Goal: Task Accomplishment & Management: Manage account settings

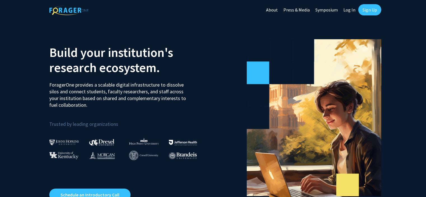
click at [368, 11] on link "Sign Up" at bounding box center [369, 9] width 23 height 11
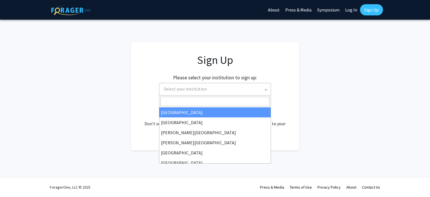
click at [252, 87] on span "Select your institution" at bounding box center [216, 88] width 109 height 11
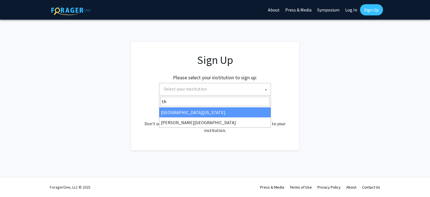
type input "th"
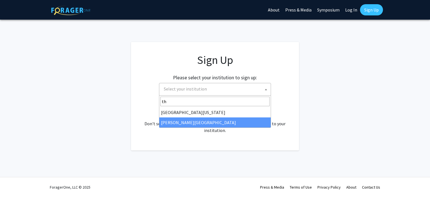
select select "24"
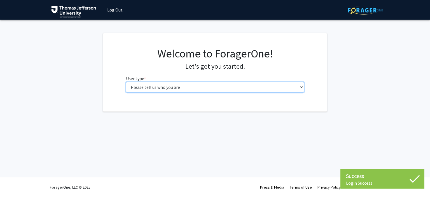
click at [224, 85] on select "Please tell us who you are Undergraduate Student Master's Student Doctoral Cand…" at bounding box center [215, 87] width 178 height 11
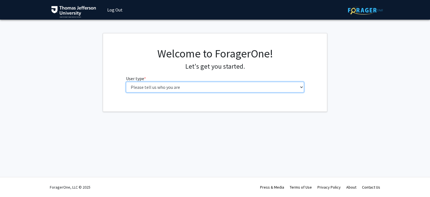
select select "5: faculty"
click at [126, 82] on select "Please tell us who you are Undergraduate Student Master's Student Doctoral Cand…" at bounding box center [215, 87] width 178 height 11
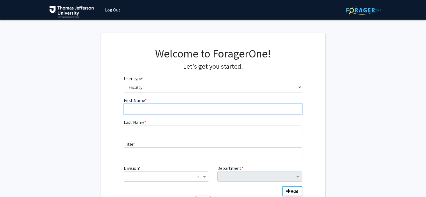
click at [205, 108] on input "First Name * required" at bounding box center [213, 109] width 178 height 11
type input "Nyann"
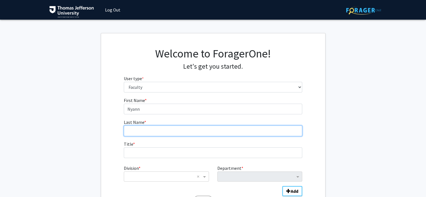
type input "[PERSON_NAME]"
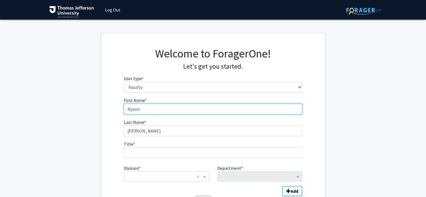
scroll to position [28, 0]
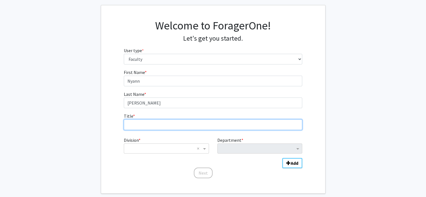
click at [192, 125] on input "Title * required" at bounding box center [213, 124] width 178 height 11
type input "Senior Research & Evaluation Specialist"
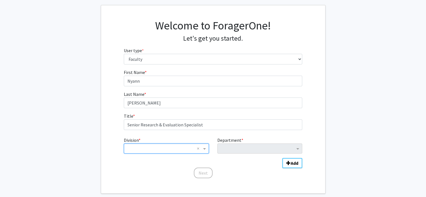
type input "f"
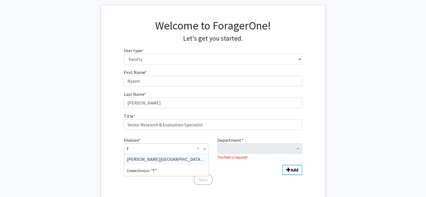
click at [165, 157] on span "[PERSON_NAME][GEOGRAPHIC_DATA] (TJU)" at bounding box center [170, 159] width 86 height 6
click at [181, 148] on input "Division" at bounding box center [160, 148] width 67 height 7
click at [138, 160] on span "[PERSON_NAME][GEOGRAPHIC_DATA] (SKMC)" at bounding box center [172, 159] width 90 height 6
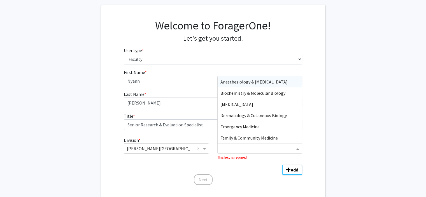
click at [282, 149] on input "Department" at bounding box center [257, 148] width 74 height 7
click at [281, 139] on div "Family & Community Medicine" at bounding box center [260, 137] width 84 height 11
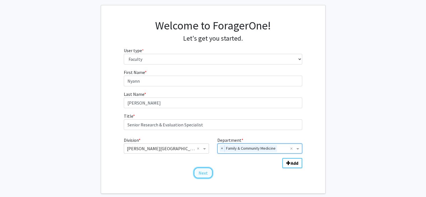
click at [202, 173] on button "Next" at bounding box center [203, 172] width 19 height 11
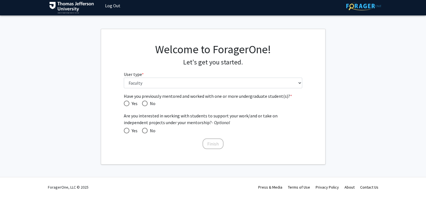
scroll to position [4, 0]
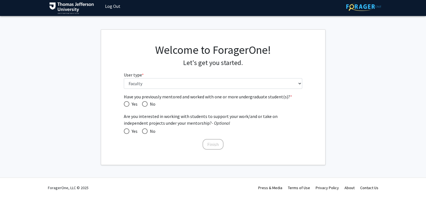
click at [126, 102] on span "Have you previously mentored and worked with one or more undergraduate student(…" at bounding box center [127, 104] width 6 height 6
click at [126, 102] on input "Yes" at bounding box center [127, 104] width 6 height 6
radio input "true"
click at [124, 129] on span at bounding box center [127, 131] width 6 height 6
click at [124, 129] on input "Yes" at bounding box center [127, 131] width 6 height 6
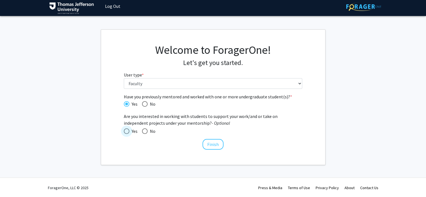
radio input "true"
click at [212, 144] on button "Finish" at bounding box center [212, 144] width 21 height 11
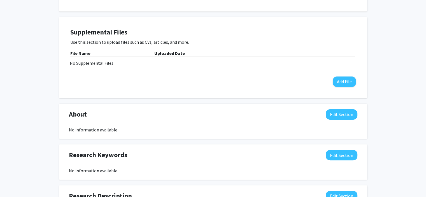
scroll to position [132, 0]
click at [346, 114] on button "Edit Section" at bounding box center [342, 114] width 32 height 10
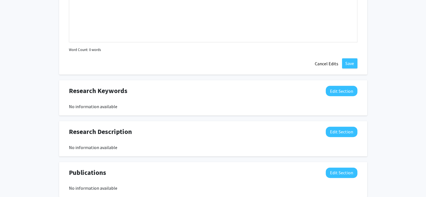
scroll to position [328, 0]
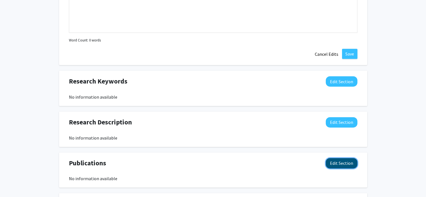
click at [347, 164] on button "Edit Section" at bounding box center [342, 163] width 32 height 10
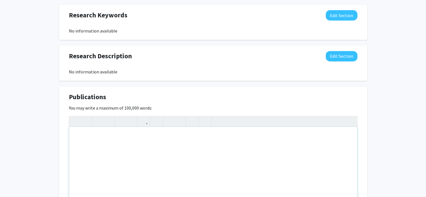
scroll to position [412, 0]
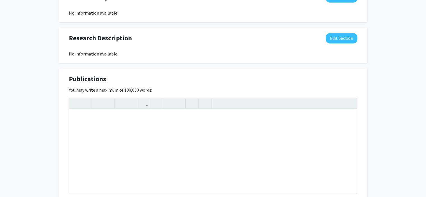
click at [346, 44] on div "Research Description Edit Section" at bounding box center [213, 39] width 297 height 13
click at [345, 40] on button "Edit Section" at bounding box center [342, 38] width 32 height 10
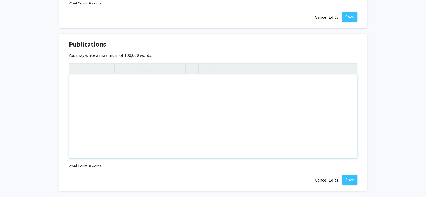
scroll to position [580, 0]
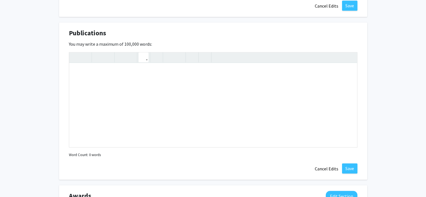
click at [145, 60] on icon "button" at bounding box center [143, 57] width 5 height 9
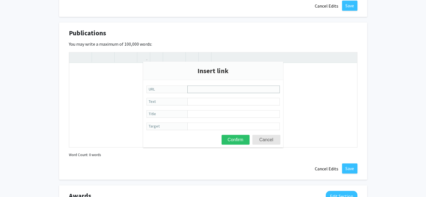
paste input "[URL][DOMAIN_NAME]"
type input "[URL][DOMAIN_NAME]"
click at [237, 137] on button "Confirm" at bounding box center [235, 140] width 28 height 10
type textarea "<a href="https://scholarlyworks.lvhn.org/do/search/?q=Nyann%20Biery&amp;start=0…"
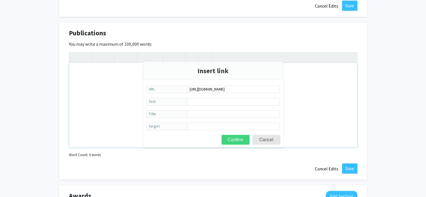
scroll to position [0, 0]
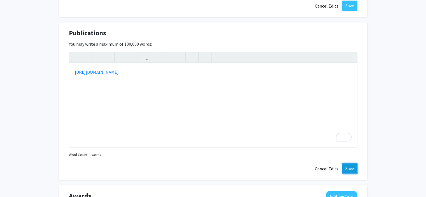
click at [348, 168] on button "Save" at bounding box center [349, 168] width 15 height 10
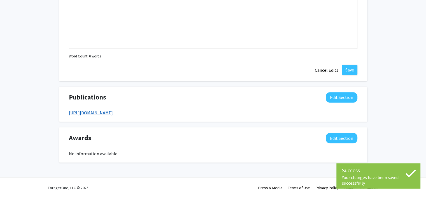
click at [113, 113] on link "[URL][DOMAIN_NAME]" at bounding box center [91, 113] width 44 height 6
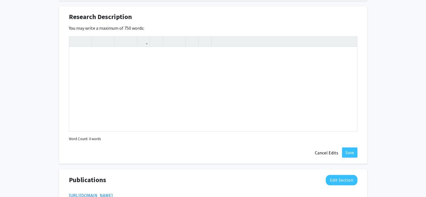
scroll to position [404, 0]
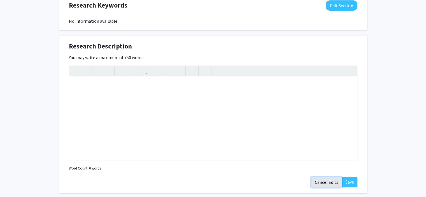
click at [330, 181] on button "Cancel Edits" at bounding box center [326, 182] width 31 height 11
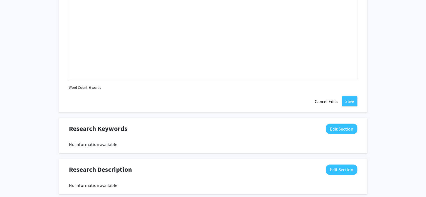
scroll to position [226, 0]
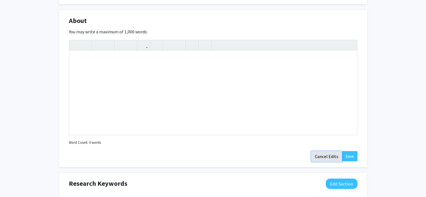
click at [320, 156] on button "Cancel Edits" at bounding box center [326, 156] width 31 height 11
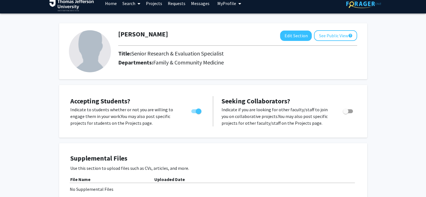
scroll to position [2, 0]
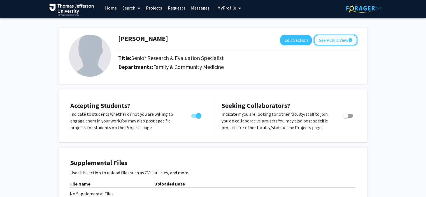
click at [322, 38] on button "See Public View help" at bounding box center [335, 40] width 43 height 11
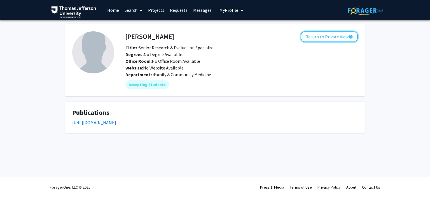
click at [321, 38] on button "Return to Private View help" at bounding box center [329, 36] width 57 height 11
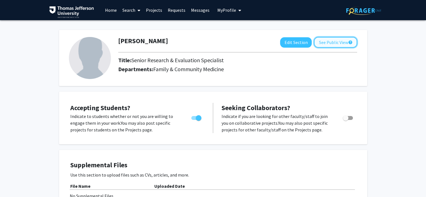
click at [335, 45] on button "See Public View help" at bounding box center [335, 42] width 43 height 11
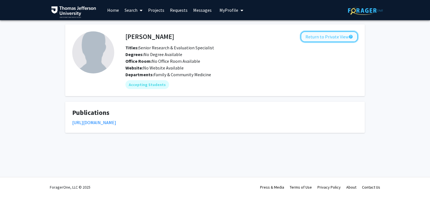
click at [317, 38] on button "Return to Private View help" at bounding box center [329, 36] width 57 height 11
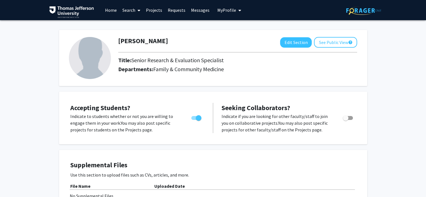
click at [93, 63] on img at bounding box center [90, 58] width 42 height 42
click at [308, 44] on button "Edit Section" at bounding box center [296, 42] width 32 height 10
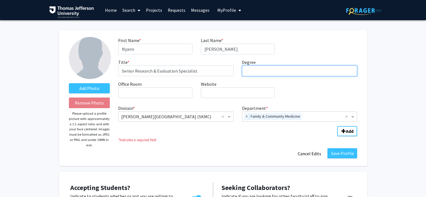
click at [255, 71] on input "Degree required" at bounding box center [299, 71] width 115 height 11
type input "DHSc"
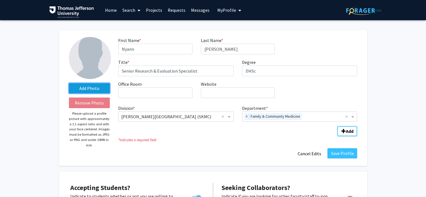
click at [95, 89] on label "Add Photo" at bounding box center [89, 88] width 41 height 10
click at [0, 0] on input "Add Photo" at bounding box center [0, 0] width 0 height 0
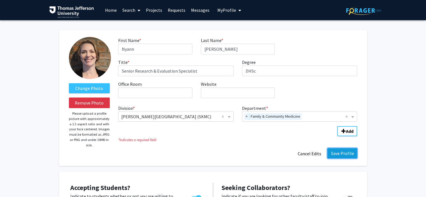
click at [347, 151] on button "Save Profile" at bounding box center [342, 153] width 30 height 10
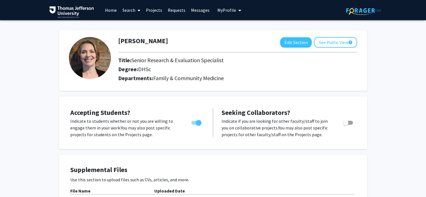
click at [109, 11] on link "Home" at bounding box center [110, 10] width 17 height 20
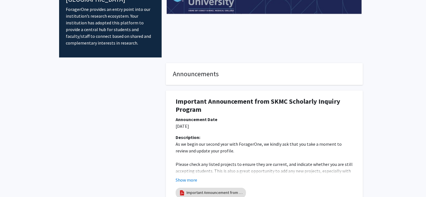
scroll to position [56, 0]
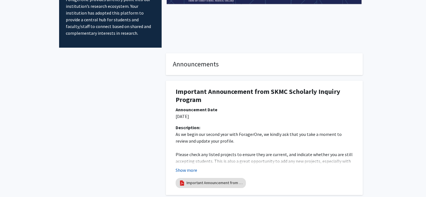
click at [187, 167] on button "Show more" at bounding box center [187, 170] width 22 height 7
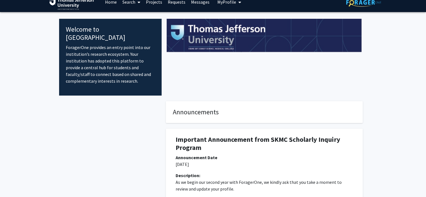
scroll to position [0, 0]
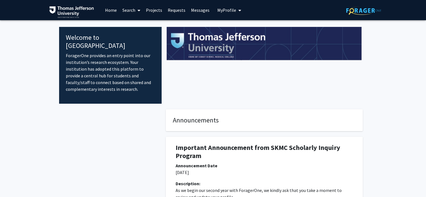
click at [152, 9] on link "Projects" at bounding box center [154, 10] width 22 height 20
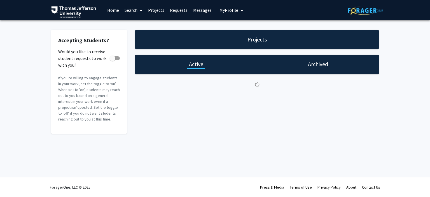
checkbox input "true"
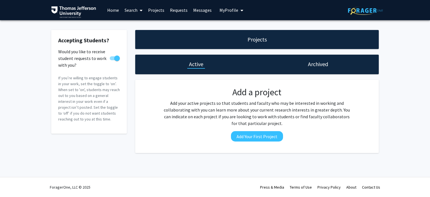
click at [176, 10] on link "Requests" at bounding box center [178, 10] width 23 height 20
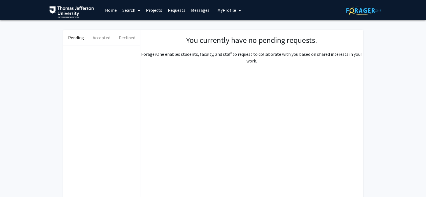
click at [193, 11] on link "Messages" at bounding box center [200, 10] width 24 height 20
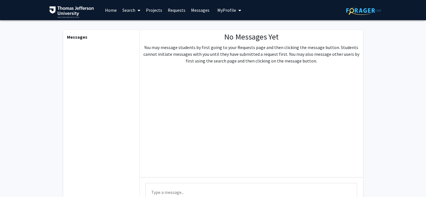
click at [221, 11] on span "My Profile" at bounding box center [226, 10] width 19 height 6
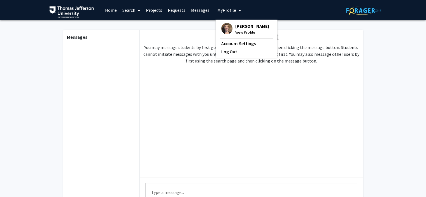
click at [221, 11] on span "My Profile" at bounding box center [226, 10] width 19 height 6
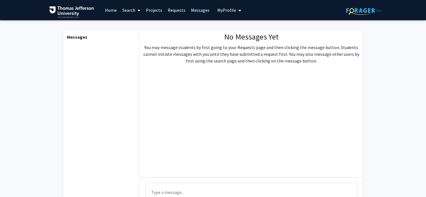
click at [132, 8] on link "Search" at bounding box center [132, 10] width 24 height 20
click at [137, 34] on span "Students" at bounding box center [137, 36] width 34 height 11
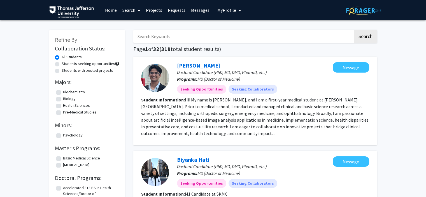
click at [130, 11] on link "Search" at bounding box center [132, 10] width 24 height 20
click at [131, 28] on span "Faculty/Staff" at bounding box center [140, 25] width 41 height 11
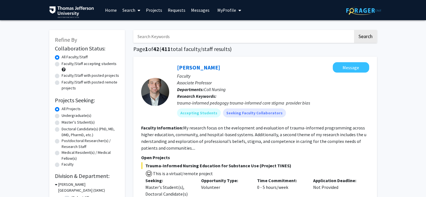
click at [110, 11] on link "Home" at bounding box center [110, 10] width 17 height 20
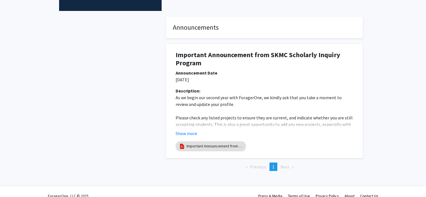
scroll to position [93, 0]
click at [283, 163] on span "Next page" at bounding box center [284, 166] width 9 height 6
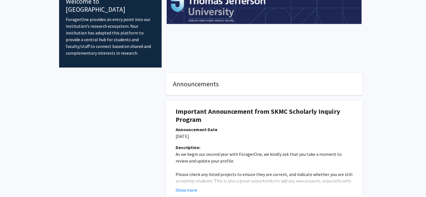
scroll to position [0, 0]
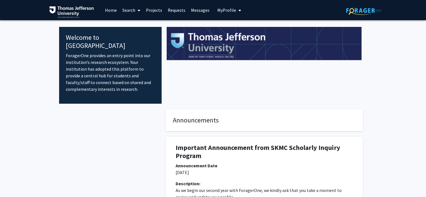
click at [217, 11] on span "My Profile" at bounding box center [226, 10] width 19 height 6
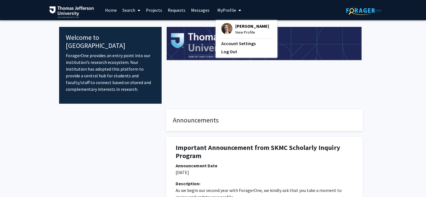
click at [242, 30] on span "View Profile" at bounding box center [252, 32] width 34 height 6
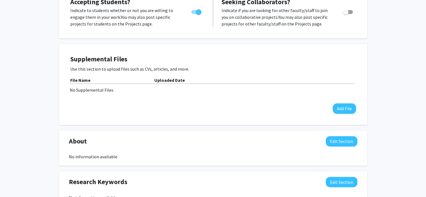
scroll to position [112, 0]
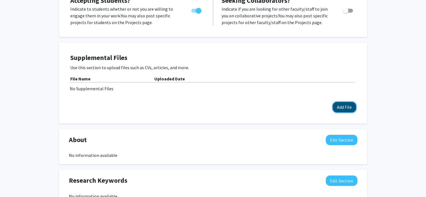
click at [345, 106] on button "Add File" at bounding box center [344, 107] width 23 height 10
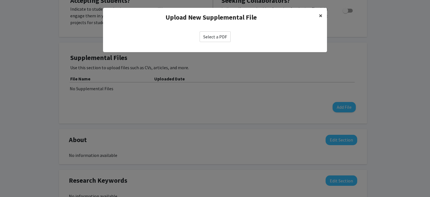
click at [321, 14] on span "×" at bounding box center [321, 15] width 4 height 9
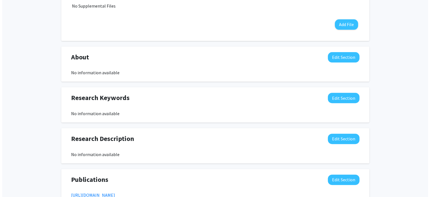
scroll to position [196, 0]
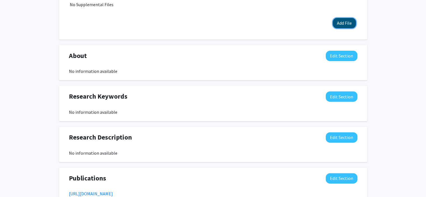
click at [338, 23] on button "Add File" at bounding box center [344, 23] width 23 height 10
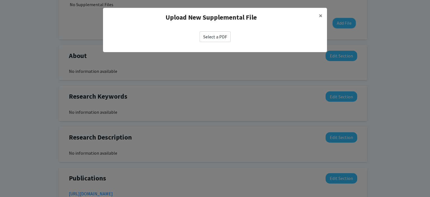
click at [226, 34] on label "Select a PDF" at bounding box center [215, 36] width 31 height 11
click at [0, 0] on input "Select a PDF" at bounding box center [0, 0] width 0 height 0
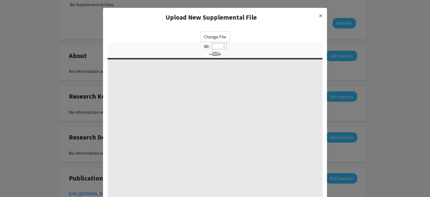
type input "0"
select select "custom"
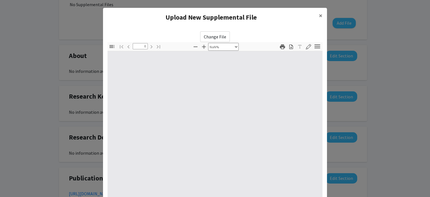
type input "1"
select select "auto"
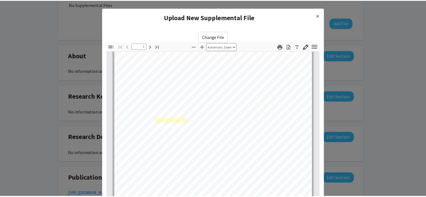
scroll to position [56, 0]
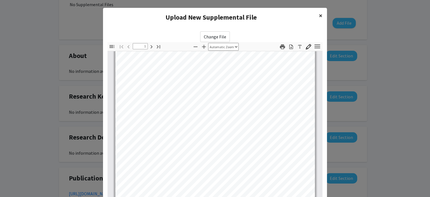
click at [319, 17] on span "×" at bounding box center [321, 15] width 4 height 9
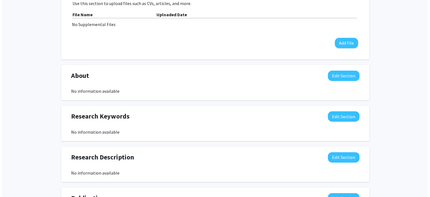
scroll to position [168, 0]
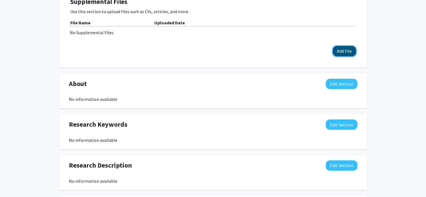
click at [338, 52] on button "Add File" at bounding box center [344, 51] width 23 height 10
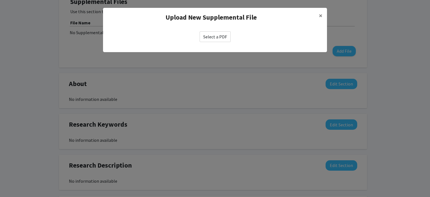
click at [219, 38] on label "Select a PDF" at bounding box center [215, 36] width 31 height 11
click at [0, 0] on input "Select a PDF" at bounding box center [0, 0] width 0 height 0
select select "custom"
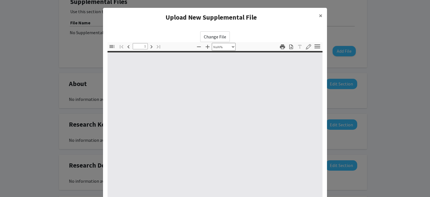
type input "0"
select select "custom"
type input "1"
select select "auto"
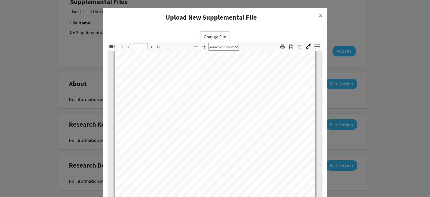
scroll to position [56, 0]
click at [319, 16] on span "×" at bounding box center [321, 15] width 4 height 9
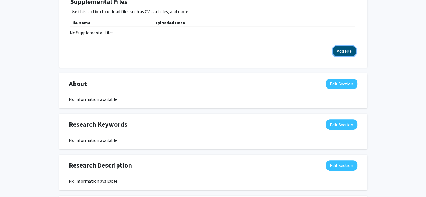
click at [338, 48] on button "Add File" at bounding box center [344, 51] width 23 height 10
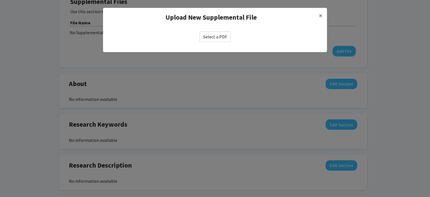
click at [211, 35] on label "Select a PDF" at bounding box center [215, 36] width 31 height 11
click at [0, 0] on input "Select a PDF" at bounding box center [0, 0] width 0 height 0
select select "custom"
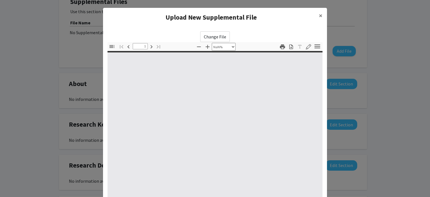
type input "0"
select select "custom"
type input "1"
select select "auto"
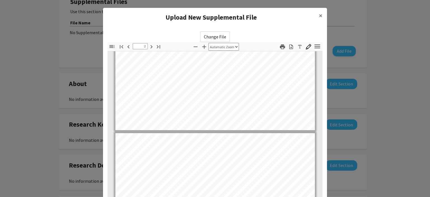
scroll to position [196, 0]
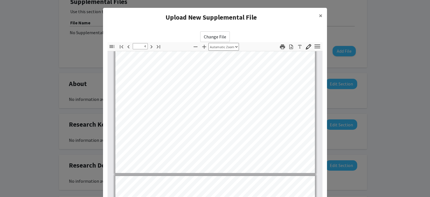
type input "5"
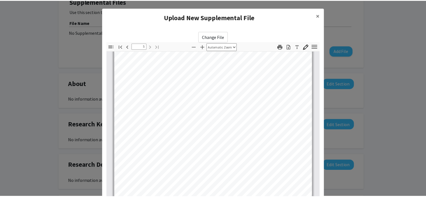
scroll to position [1150, 0]
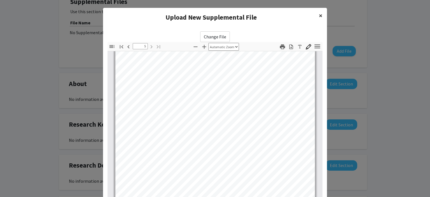
click at [319, 15] on span "×" at bounding box center [321, 15] width 4 height 9
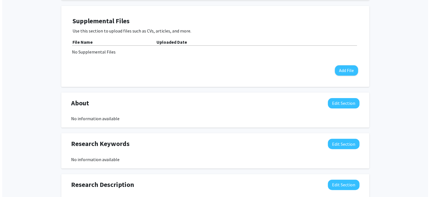
scroll to position [140, 0]
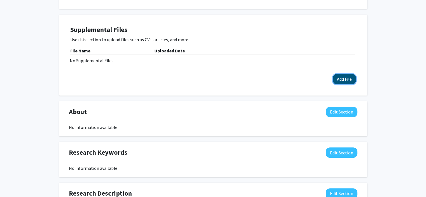
click at [340, 77] on button "Add File" at bounding box center [344, 79] width 23 height 10
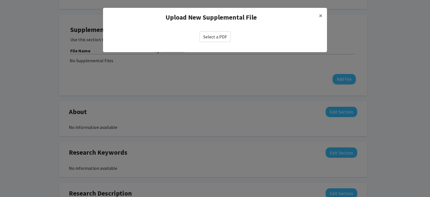
click at [224, 35] on label "Select a PDF" at bounding box center [215, 36] width 31 height 11
click at [0, 0] on input "Select a PDF" at bounding box center [0, 0] width 0 height 0
select select "custom"
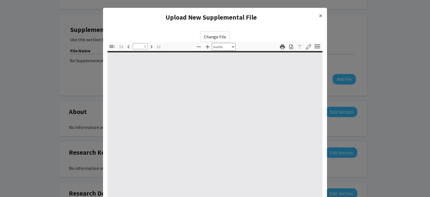
type input "0"
select select "custom"
type input "1"
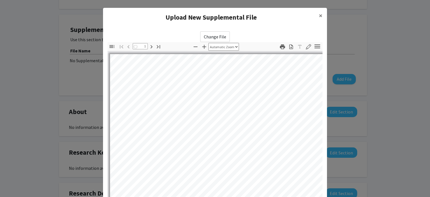
select select "auto"
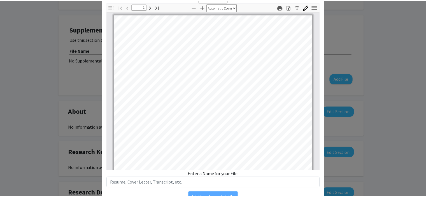
scroll to position [56, 0]
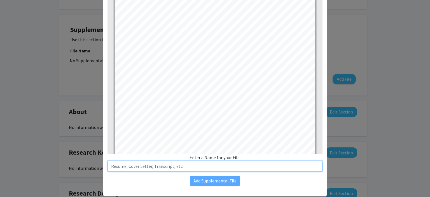
click at [179, 166] on input "text" at bounding box center [214, 166] width 215 height 11
type input "CV 2025"
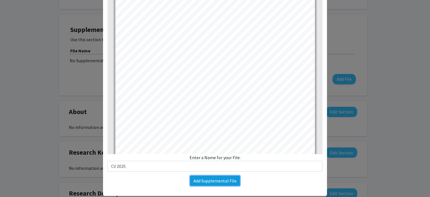
click at [203, 180] on button "Add Supplemental File" at bounding box center [215, 181] width 50 height 10
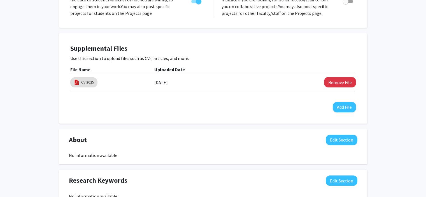
scroll to position [112, 0]
